Goal: Transaction & Acquisition: Purchase product/service

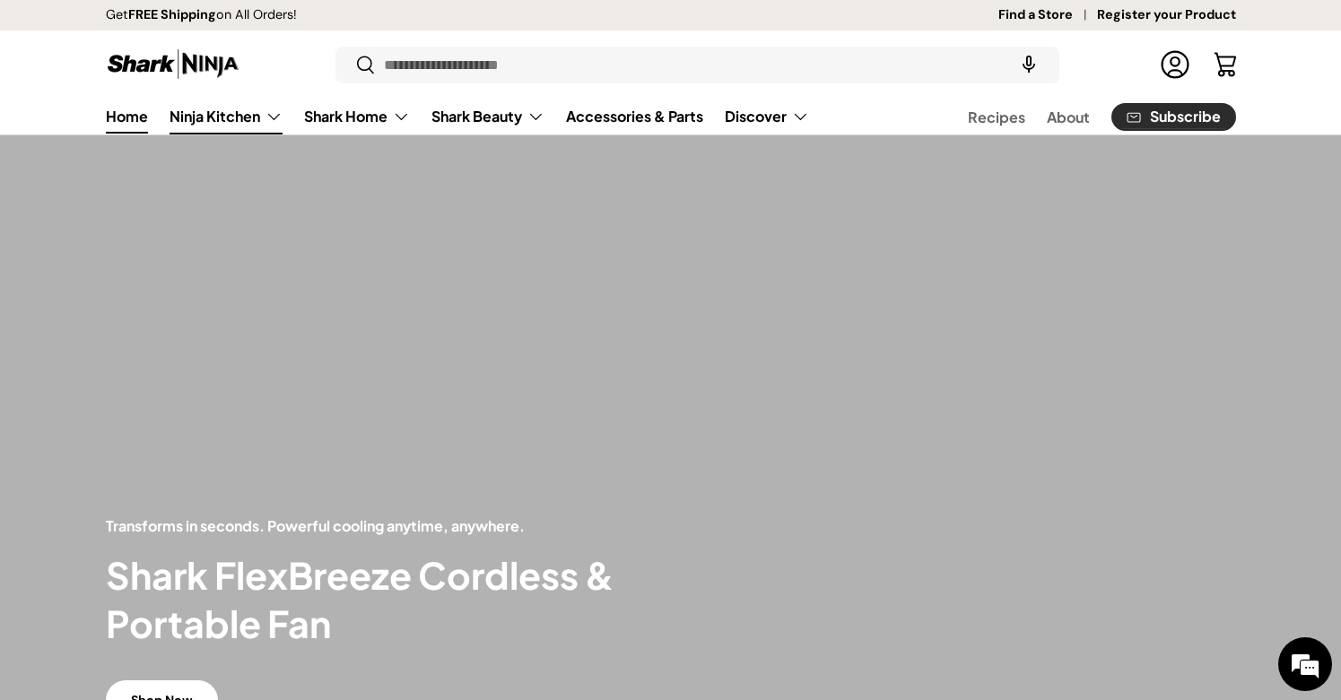
click at [214, 114] on link "Ninja Kitchen" at bounding box center [225, 117] width 113 height 36
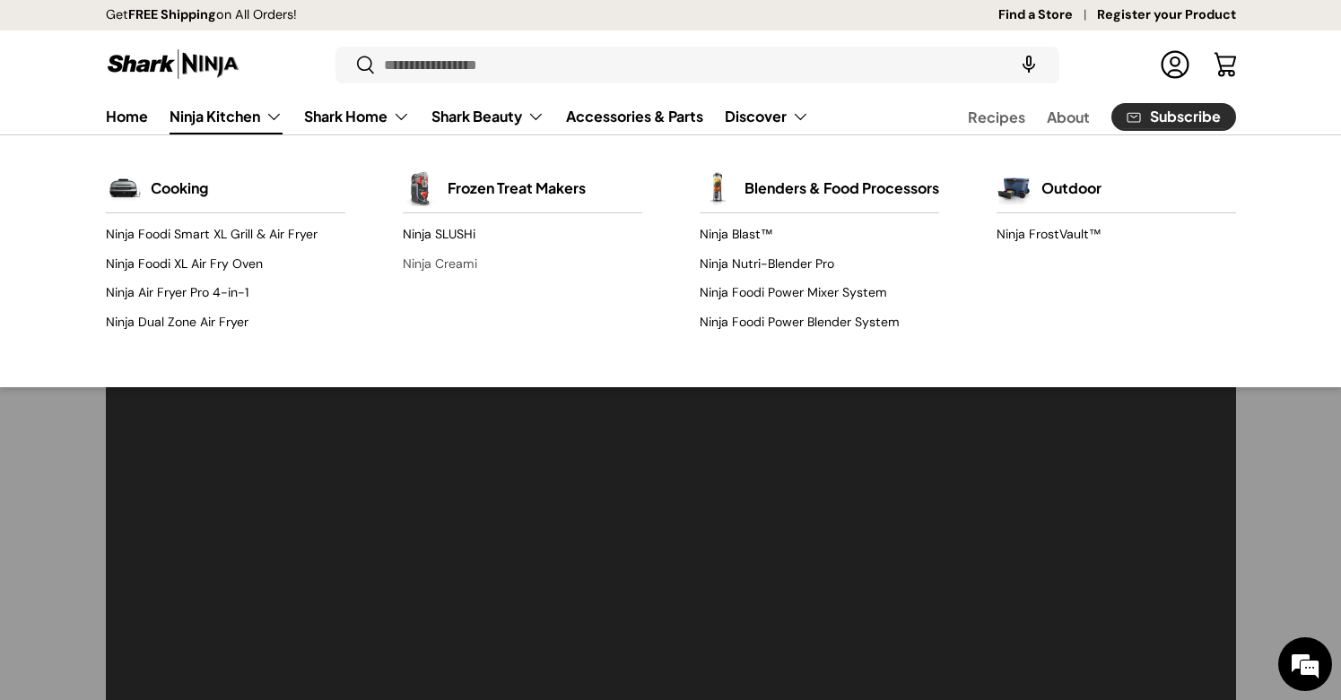
click at [462, 268] on link "Ninja Creami" at bounding box center [522, 263] width 239 height 29
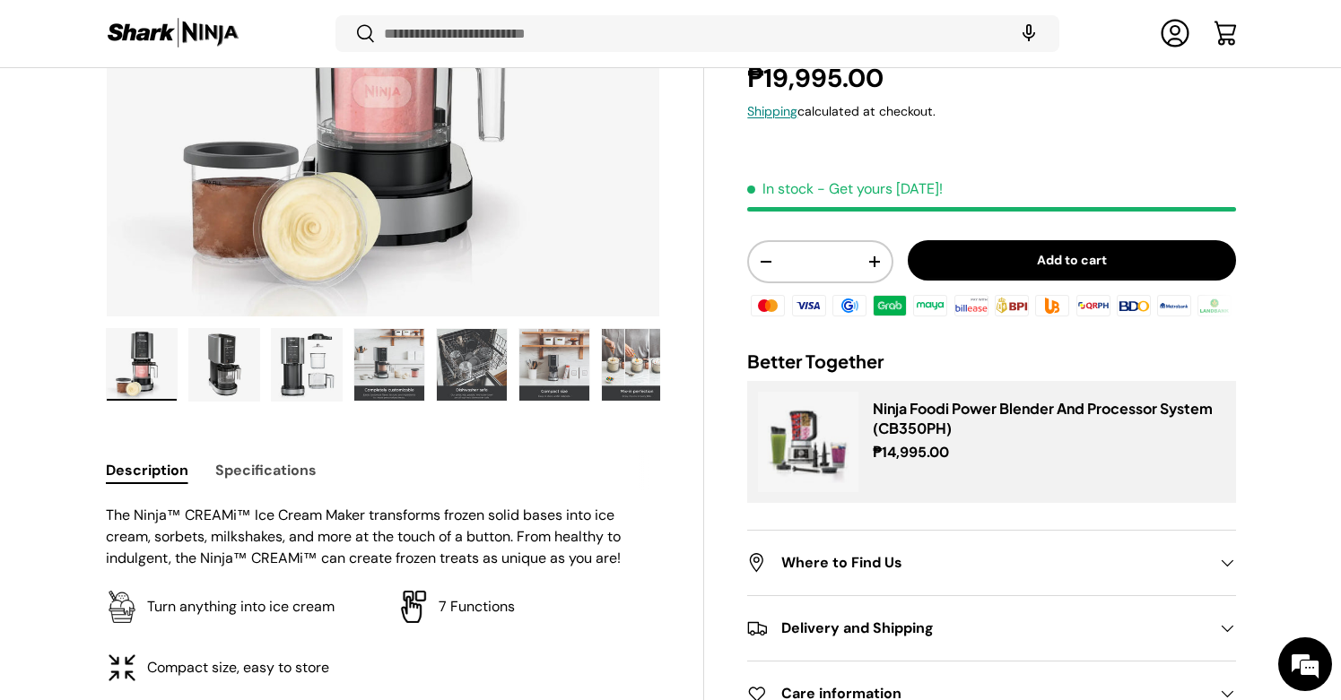
scroll to position [423, 0]
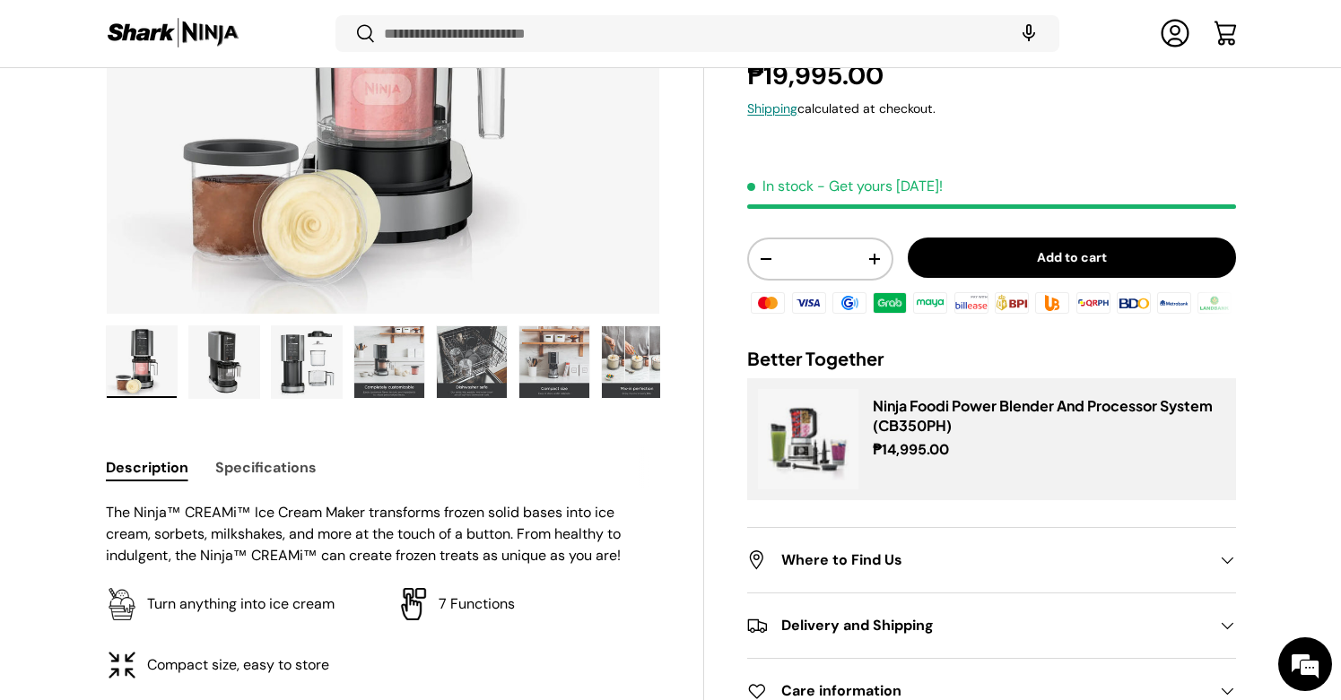
click at [391, 347] on img "Gallery Viewer" at bounding box center [389, 362] width 70 height 72
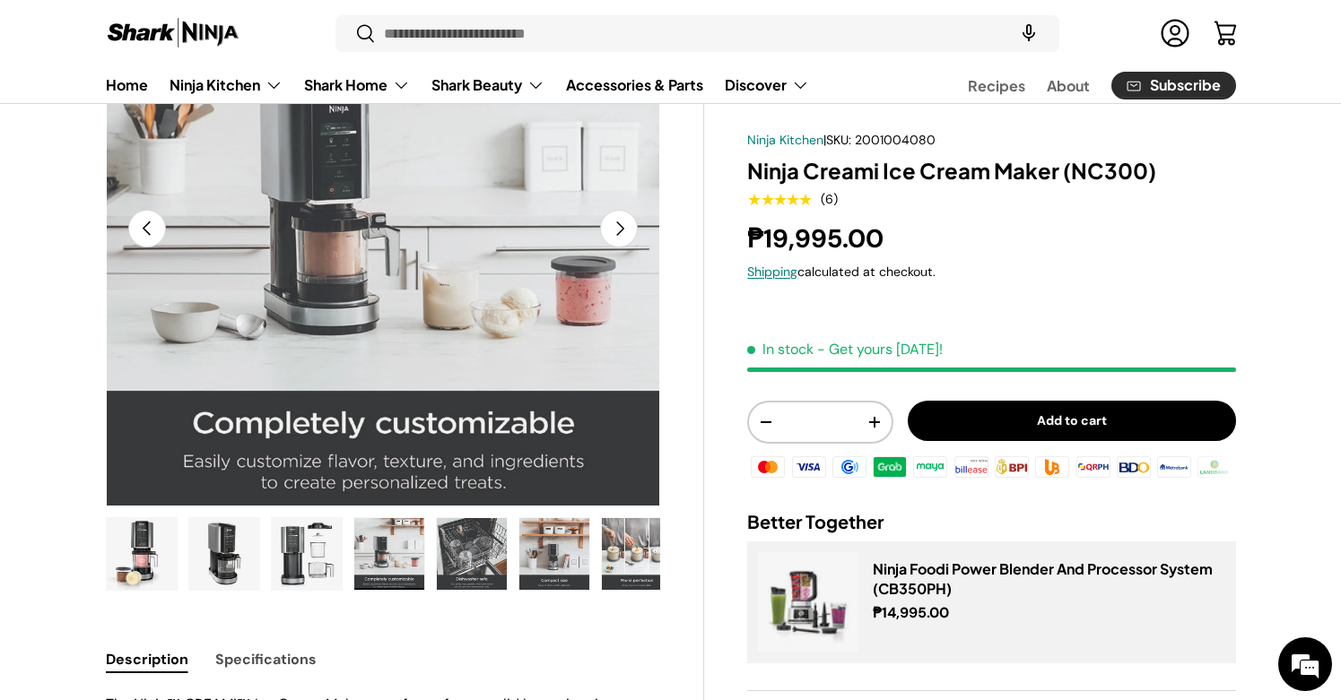
scroll to position [220, 0]
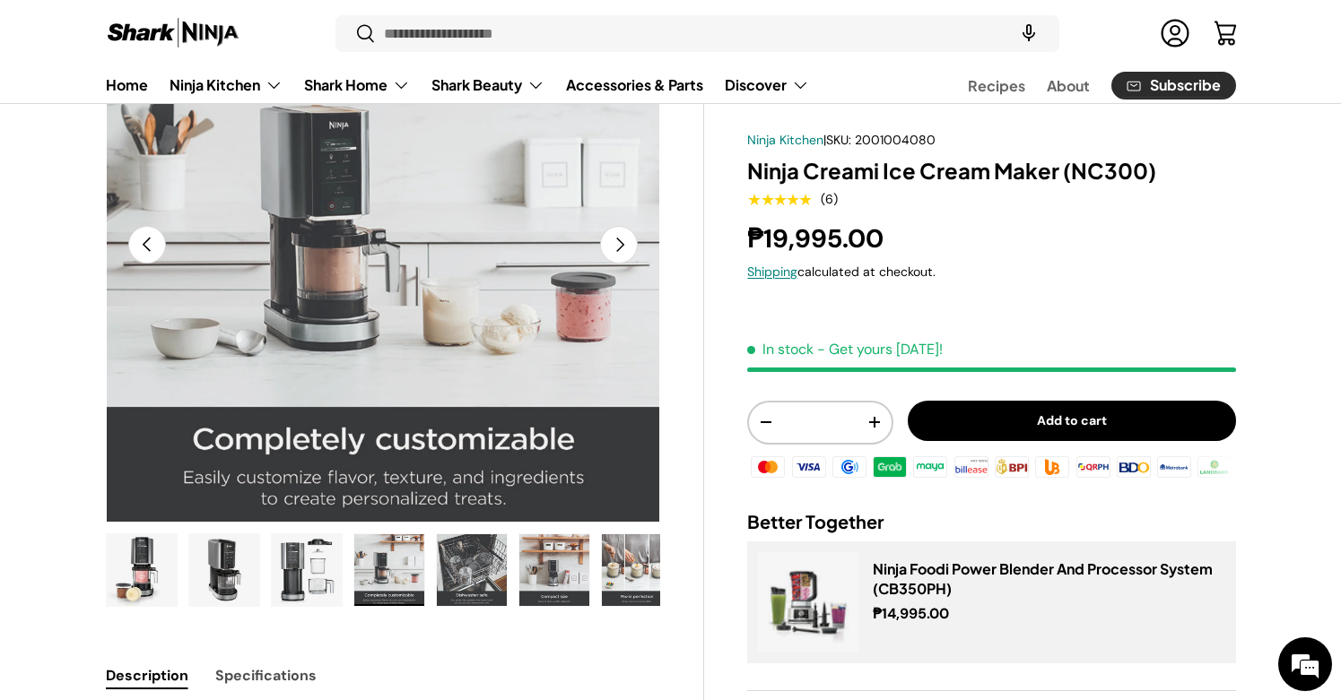
click at [624, 252] on button "Next" at bounding box center [619, 245] width 38 height 38
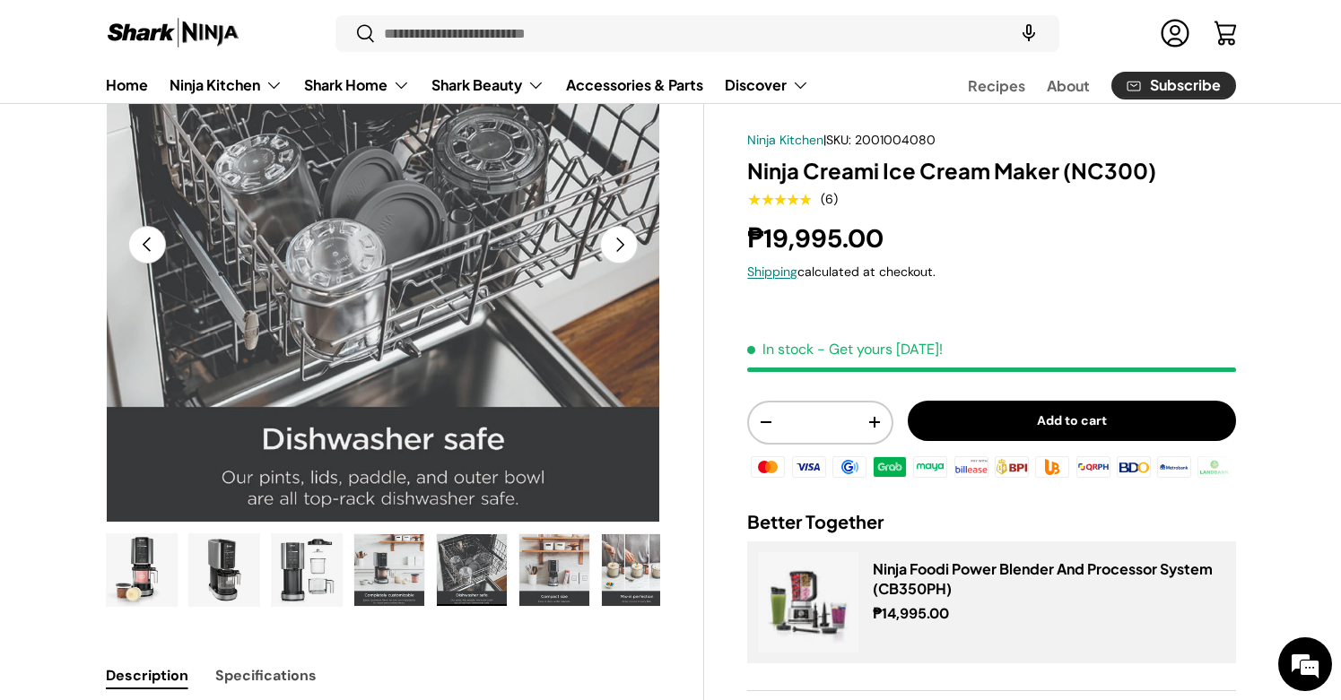
click at [624, 252] on button "Next" at bounding box center [619, 245] width 38 height 38
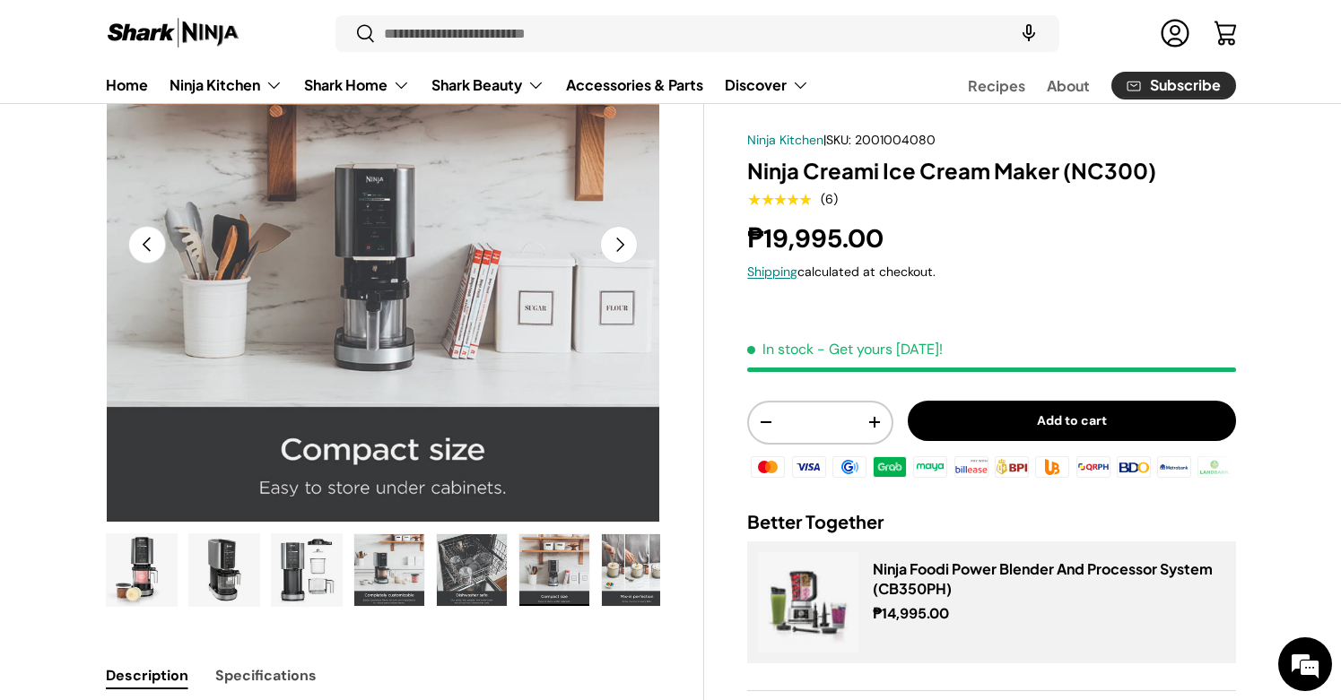
click at [624, 252] on button "Next" at bounding box center [619, 245] width 38 height 38
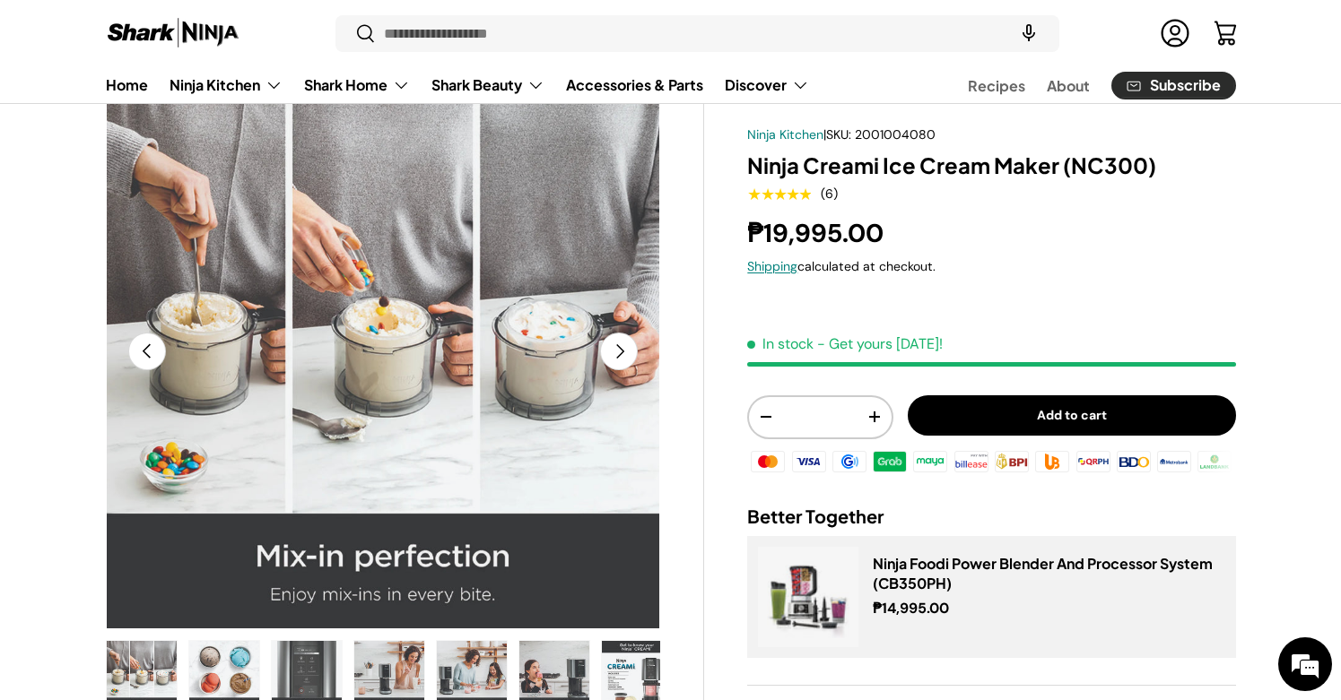
scroll to position [114, 0]
click at [625, 332] on button "Next" at bounding box center [619, 351] width 38 height 38
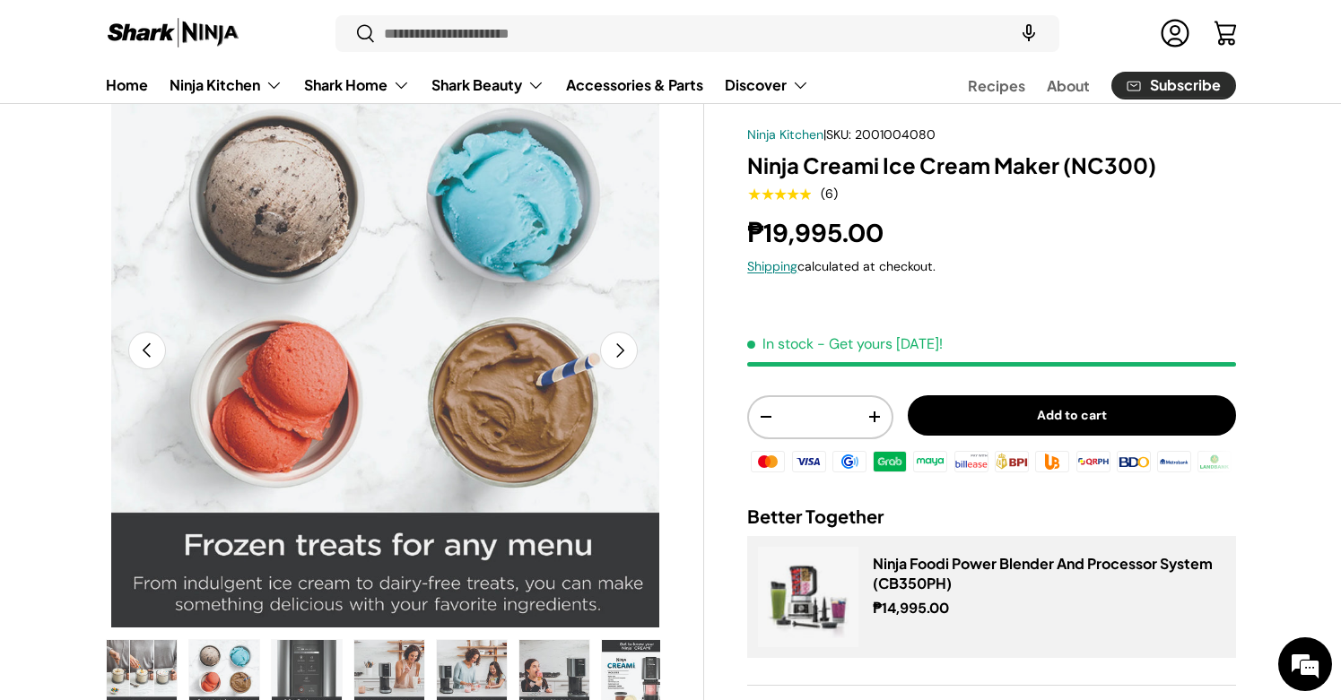
scroll to position [0, 3946]
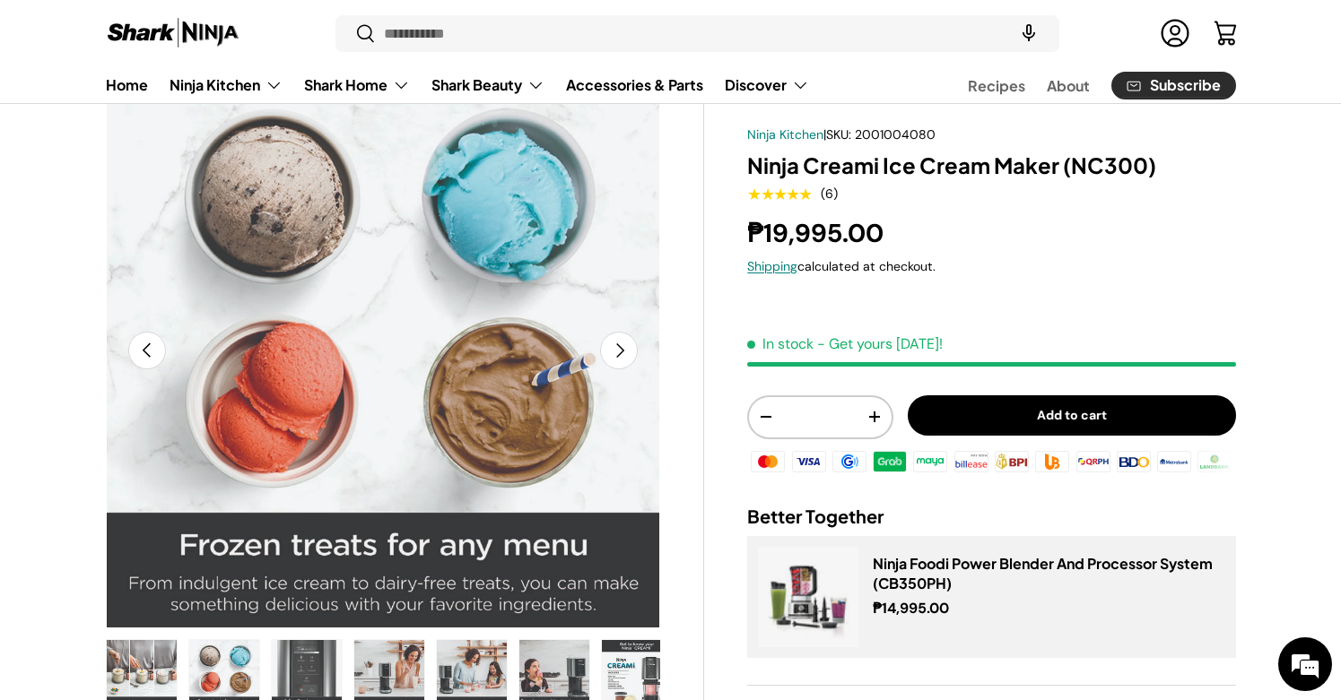
click at [621, 352] on button "Next" at bounding box center [619, 351] width 38 height 38
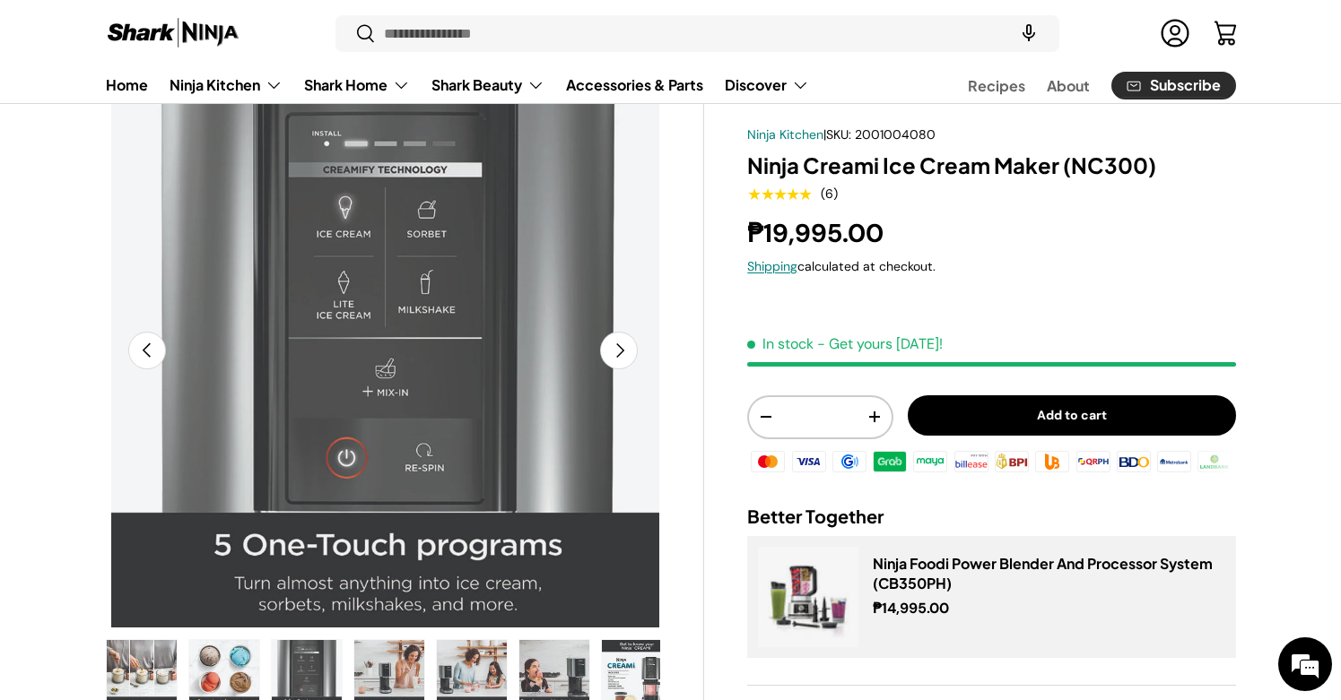
scroll to position [0, 4510]
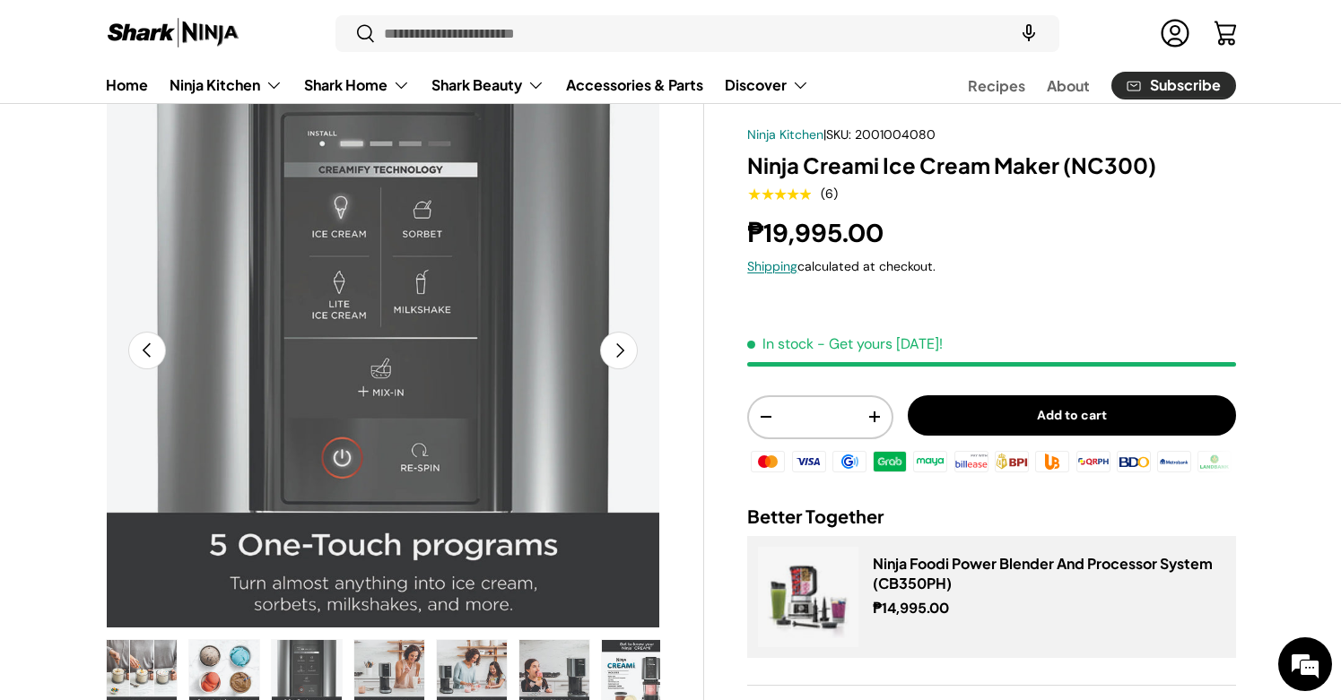
click at [621, 352] on button "Next" at bounding box center [619, 351] width 38 height 38
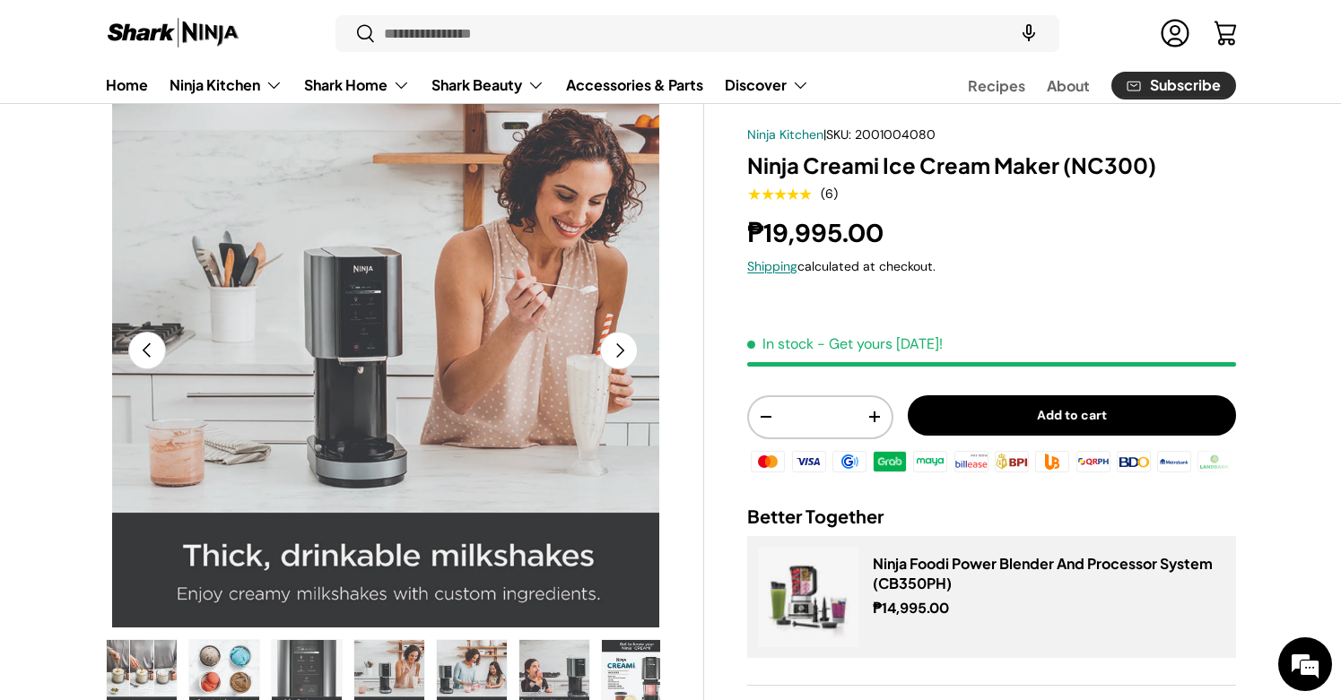
scroll to position [0, 5075]
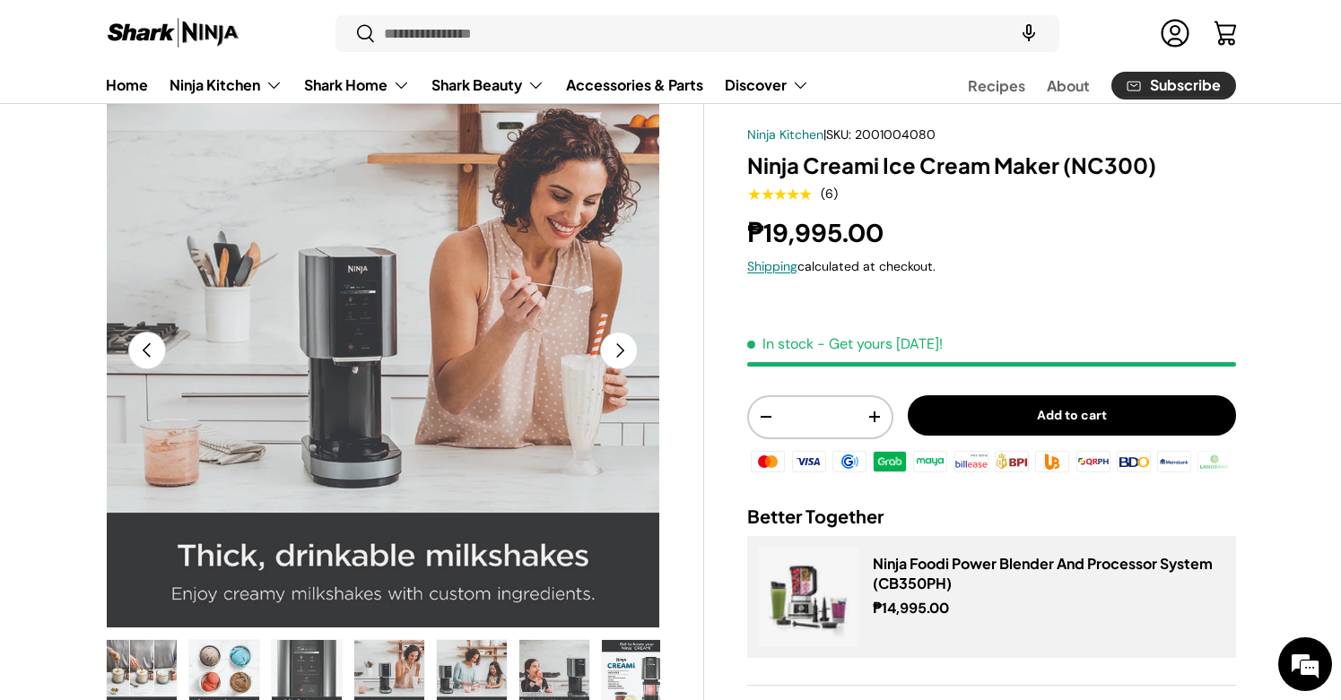
click at [621, 352] on button "Next" at bounding box center [619, 351] width 38 height 38
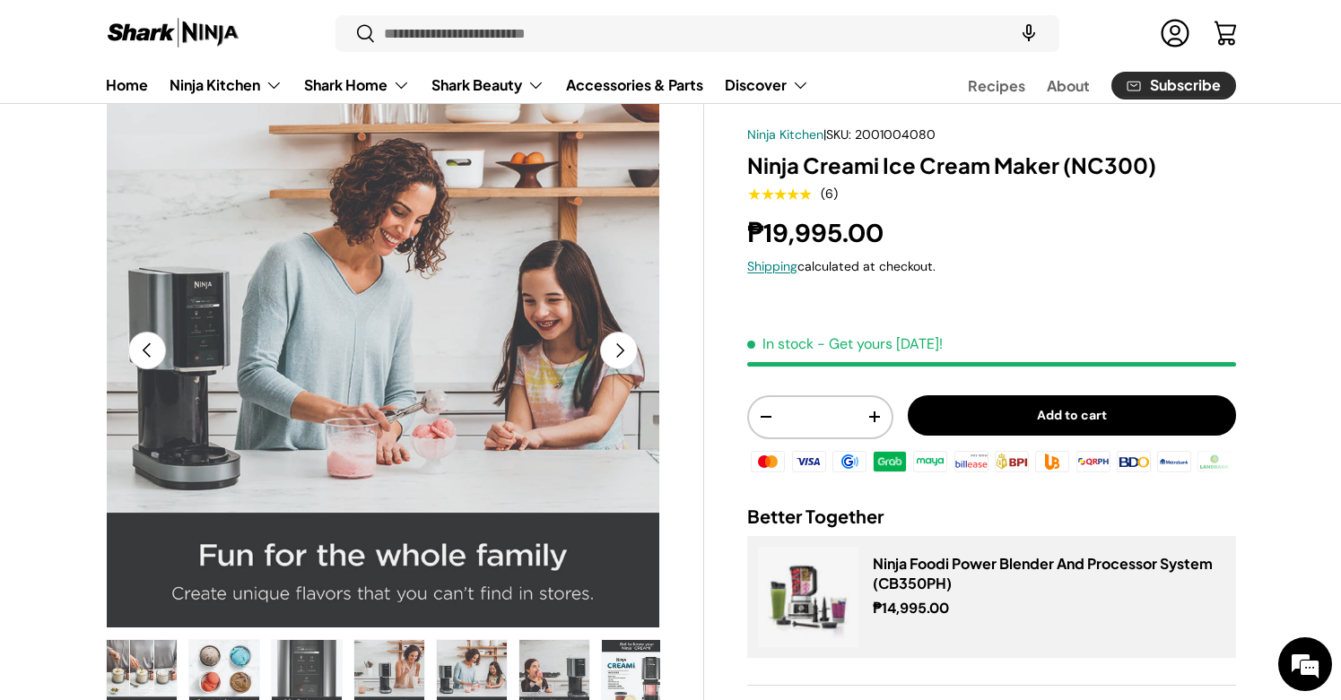
click at [621, 352] on button "Next" at bounding box center [619, 351] width 38 height 38
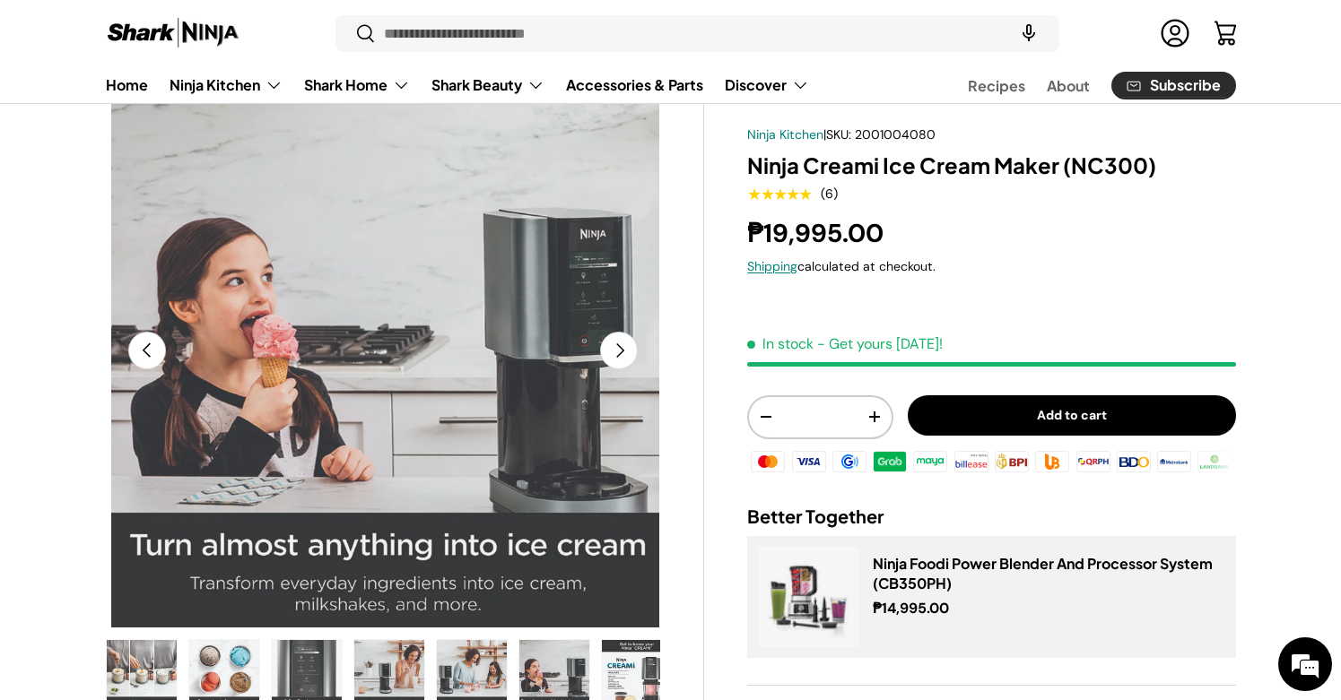
scroll to position [0, 6203]
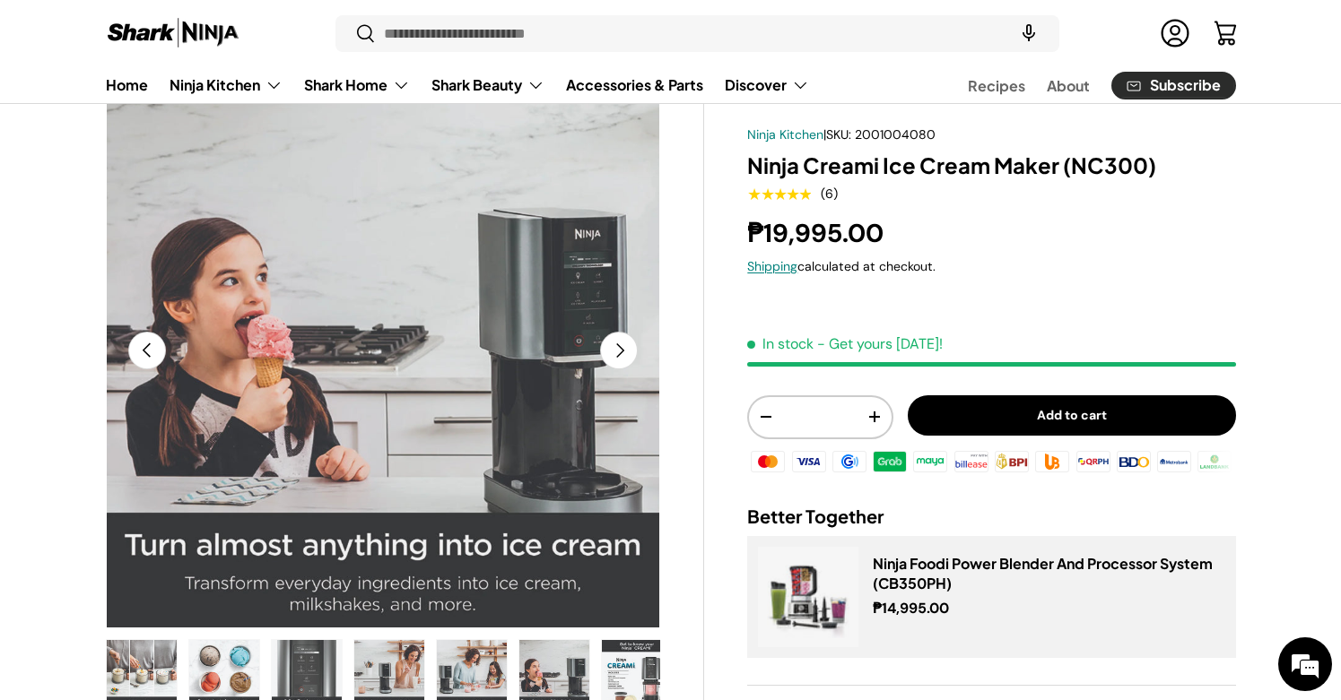
click at [621, 352] on button "Next" at bounding box center [619, 351] width 38 height 38
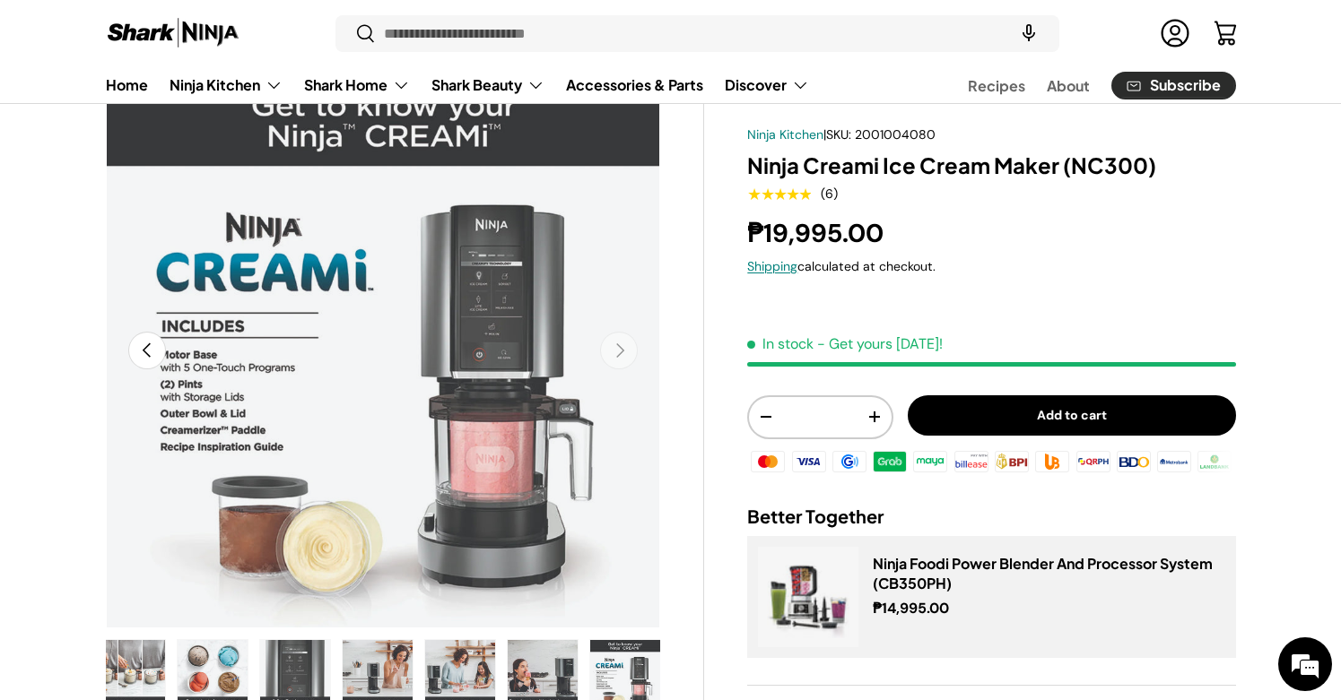
scroll to position [0, 0]
